Goal: Task Accomplishment & Management: Manage account settings

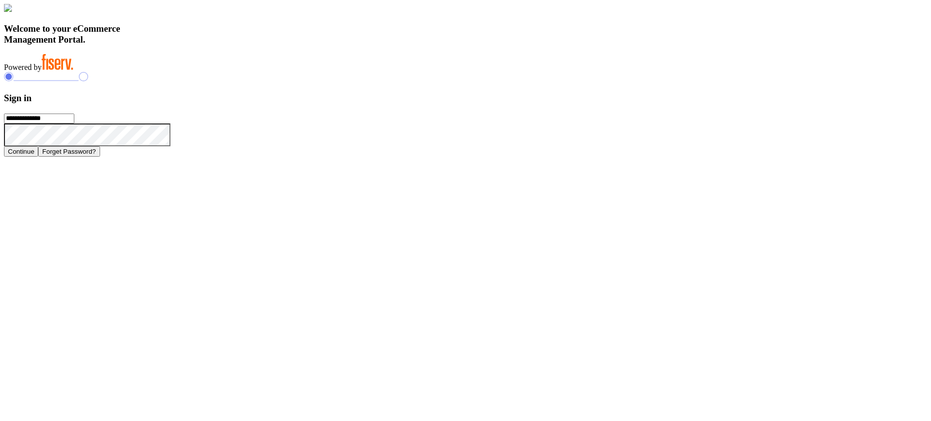
click at [74, 123] on input "**********" at bounding box center [39, 118] width 70 height 10
type input "**********"
click at [38, 157] on button "Continue" at bounding box center [21, 151] width 34 height 10
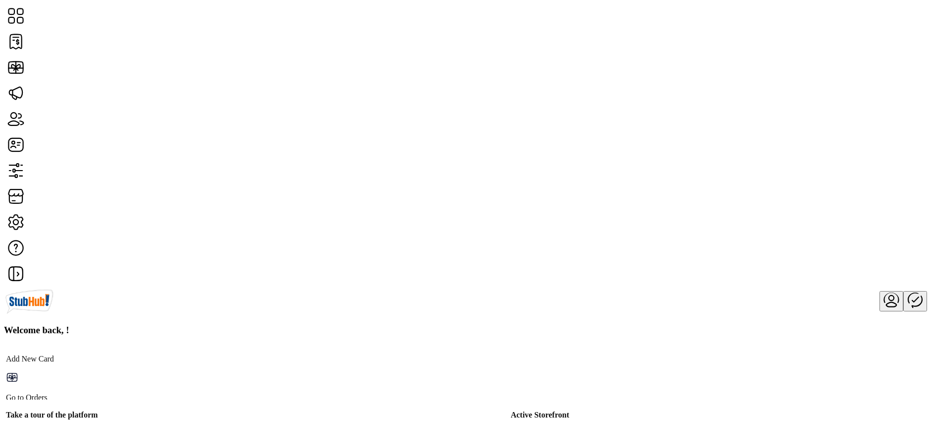
click at [420, 324] on div "Welcome back, !" at bounding box center [465, 329] width 923 height 11
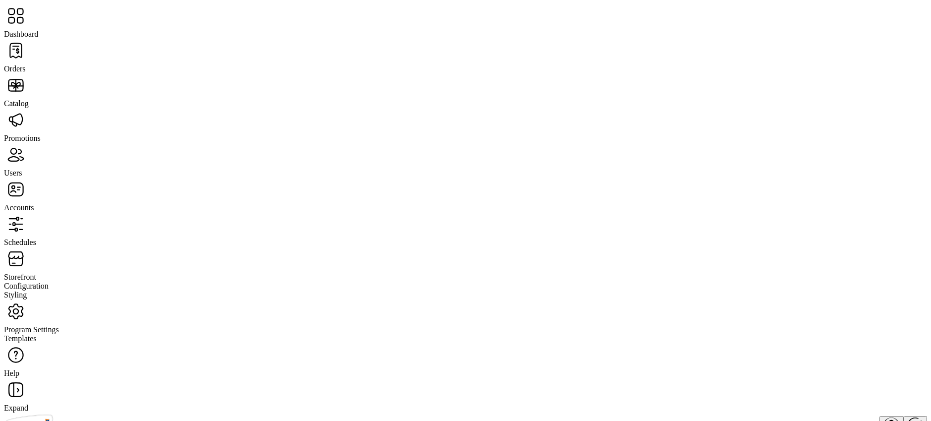
click at [36, 272] on span "Storefront" at bounding box center [20, 276] width 32 height 8
click at [49, 281] on span "Configuration" at bounding box center [26, 285] width 45 height 8
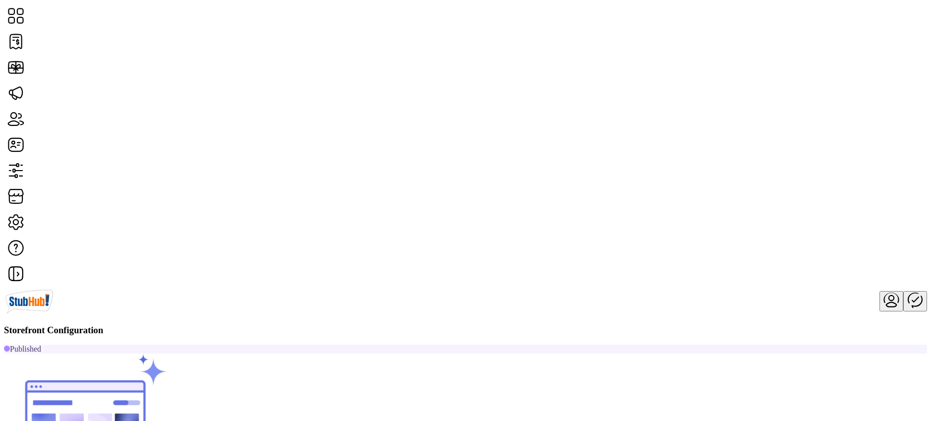
click at [743, 207] on span "Card Display Settings" at bounding box center [708, 203] width 69 height 8
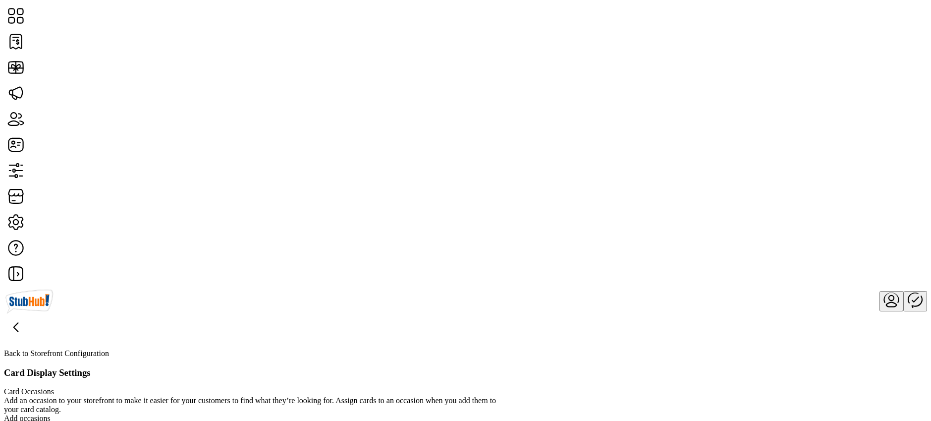
scroll to position [180, 0]
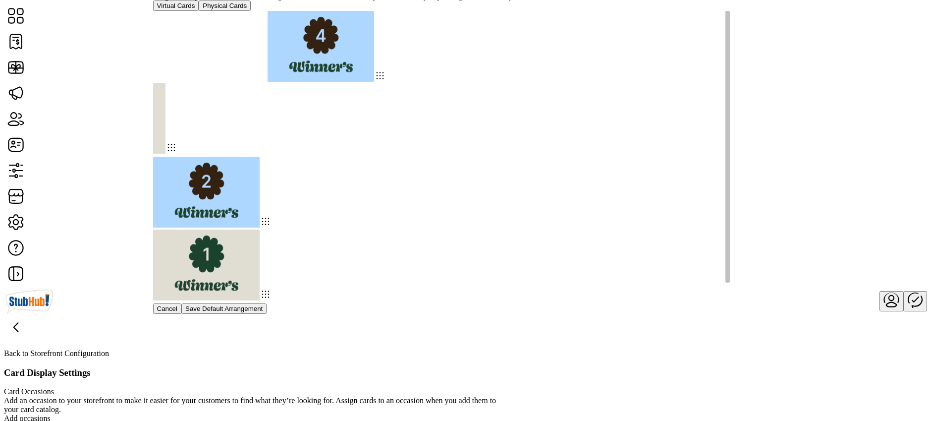
drag, startPoint x: 419, startPoint y: 109, endPoint x: 317, endPoint y: 110, distance: 102.1
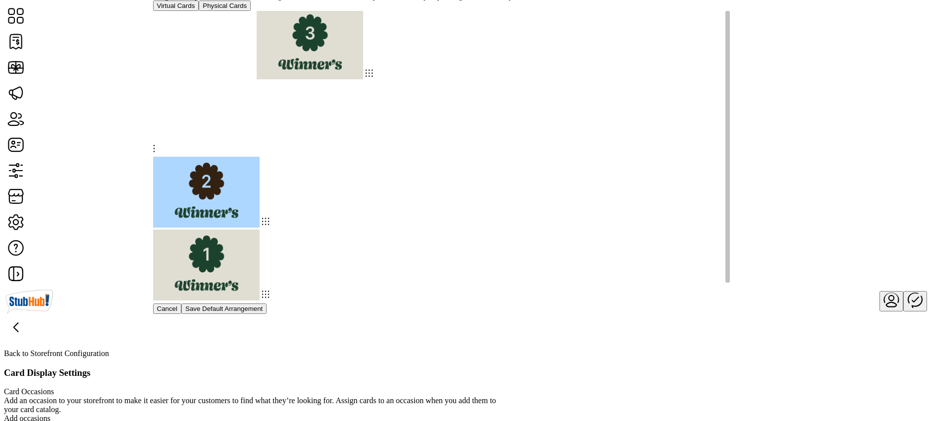
drag, startPoint x: 317, startPoint y: 110, endPoint x: 421, endPoint y: 108, distance: 104.1
click at [363, 79] on img at bounding box center [310, 43] width 107 height 71
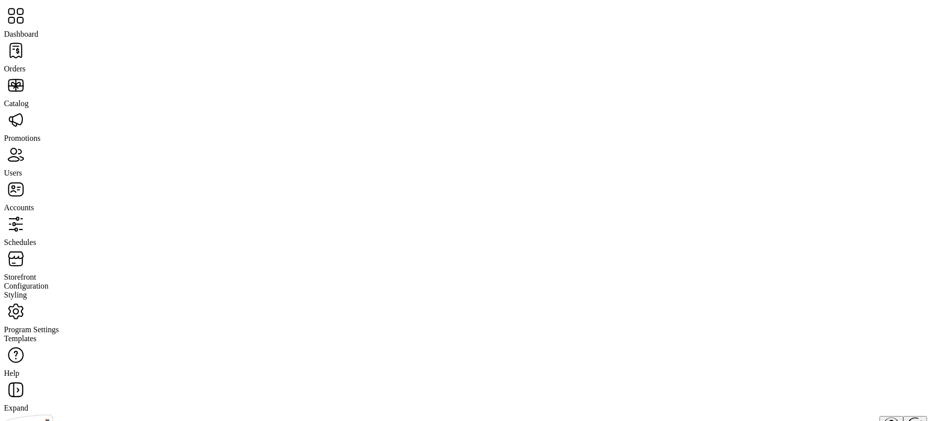
click at [38, 30] on span "Dashboard" at bounding box center [21, 34] width 34 height 8
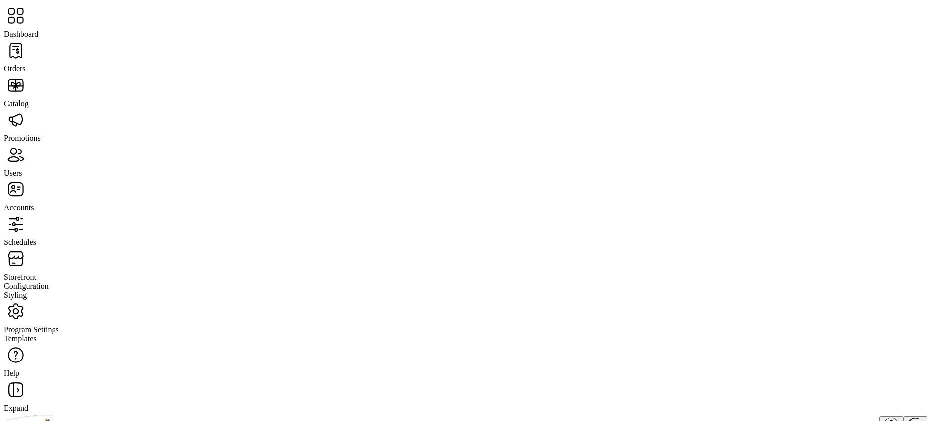
click at [36, 238] on span "Schedules" at bounding box center [20, 242] width 32 height 8
click at [36, 272] on span "Storefront" at bounding box center [20, 276] width 32 height 8
click at [49, 281] on span "Configuration" at bounding box center [26, 285] width 45 height 8
